Goal: Check status: Check status

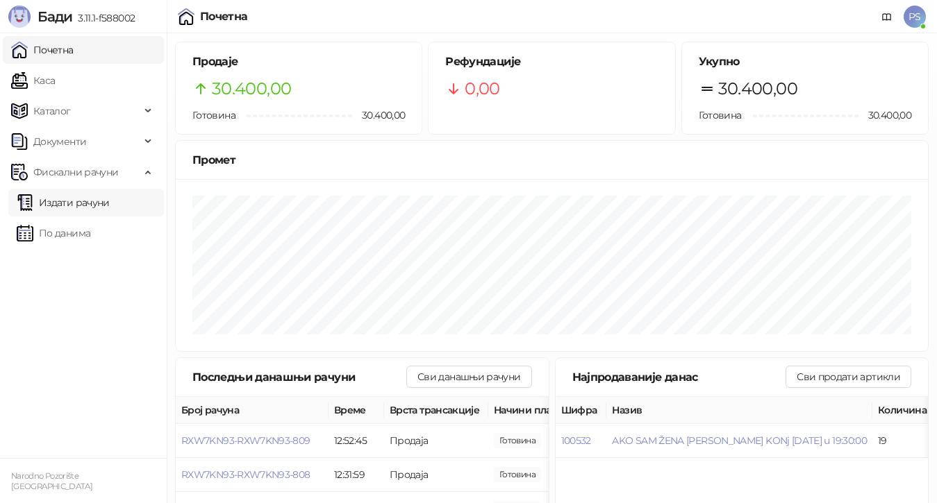
click at [110, 203] on link "Издати рачуни" at bounding box center [63, 203] width 93 height 28
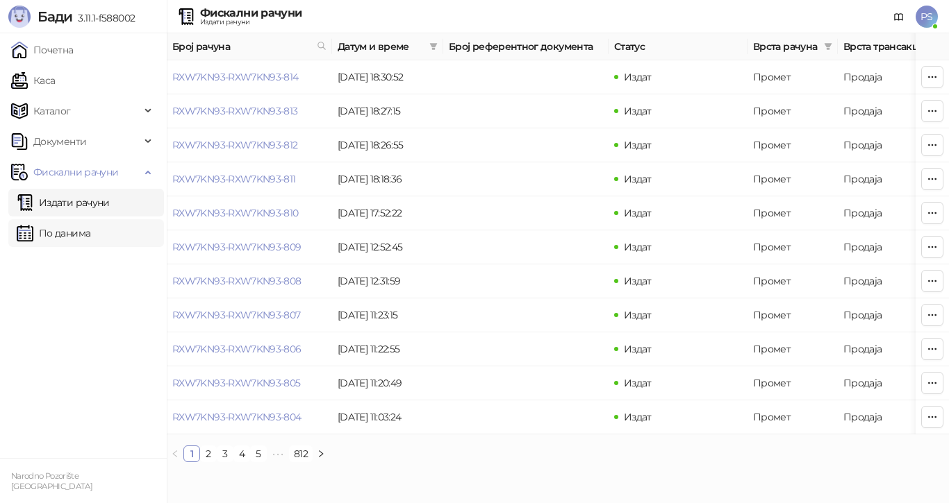
click at [67, 229] on link "По данима" at bounding box center [54, 233] width 74 height 28
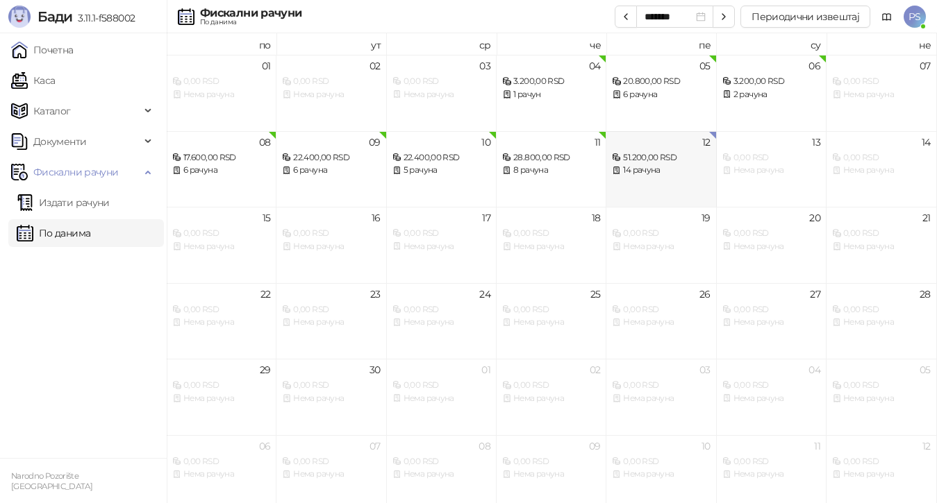
click at [654, 173] on div "14 рачуна" at bounding box center [661, 170] width 98 height 13
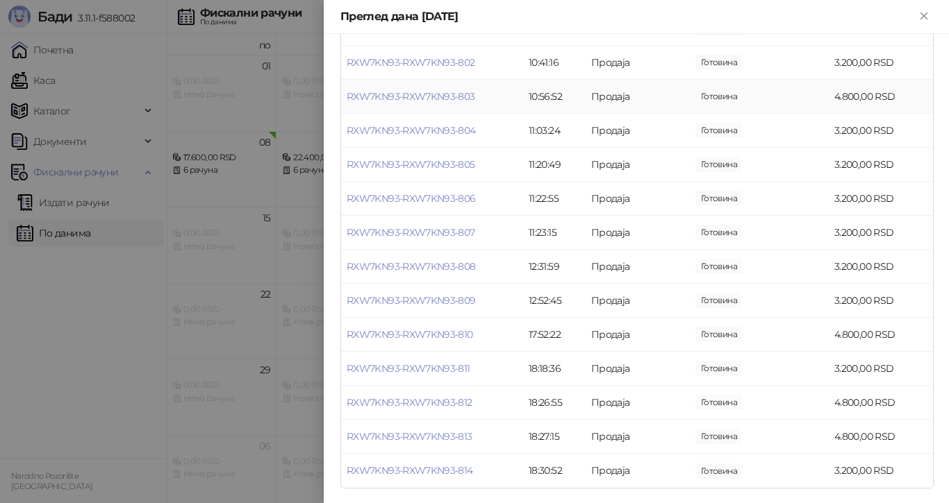
scroll to position [222, 0]
click at [925, 16] on icon "Close" at bounding box center [923, 16] width 13 height 13
